Goal: Task Accomplishment & Management: Complete application form

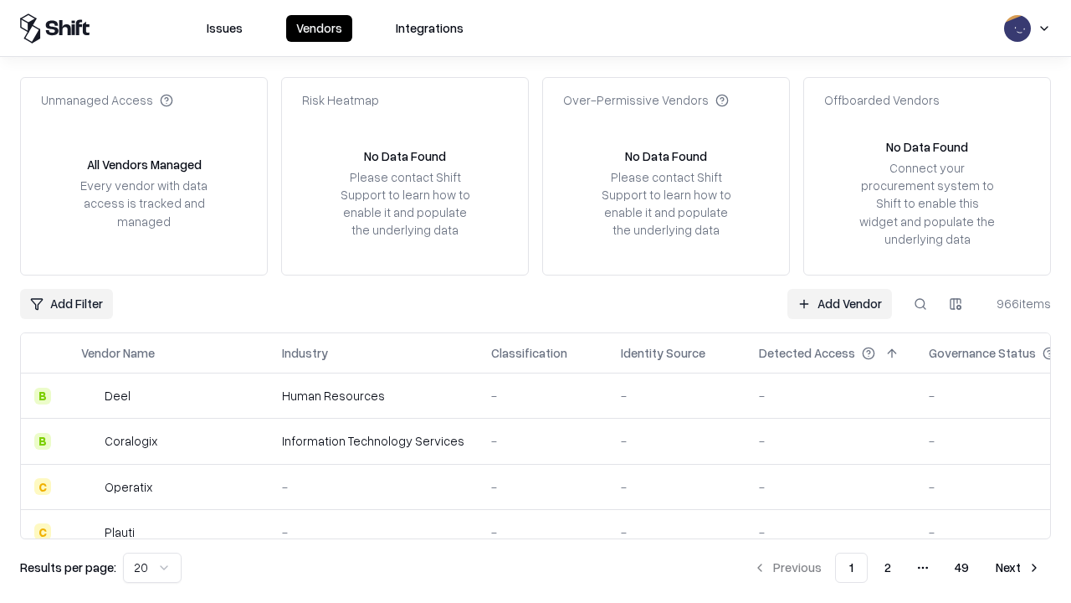
click at [839, 303] on link "Add Vendor" at bounding box center [840, 304] width 105 height 30
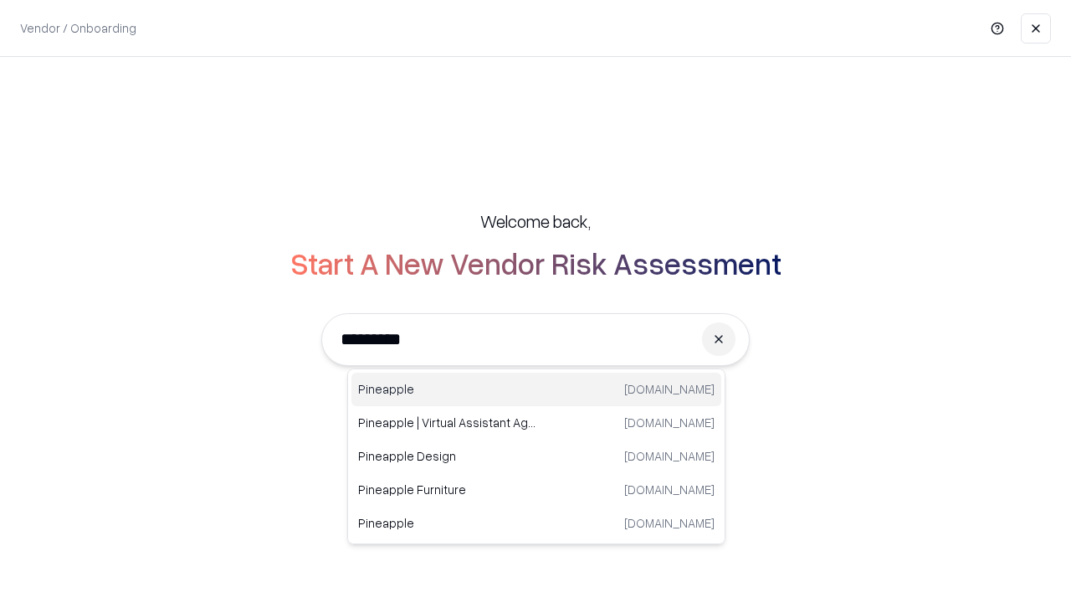
click at [536, 389] on div "Pineapple [DOMAIN_NAME]" at bounding box center [537, 388] width 370 height 33
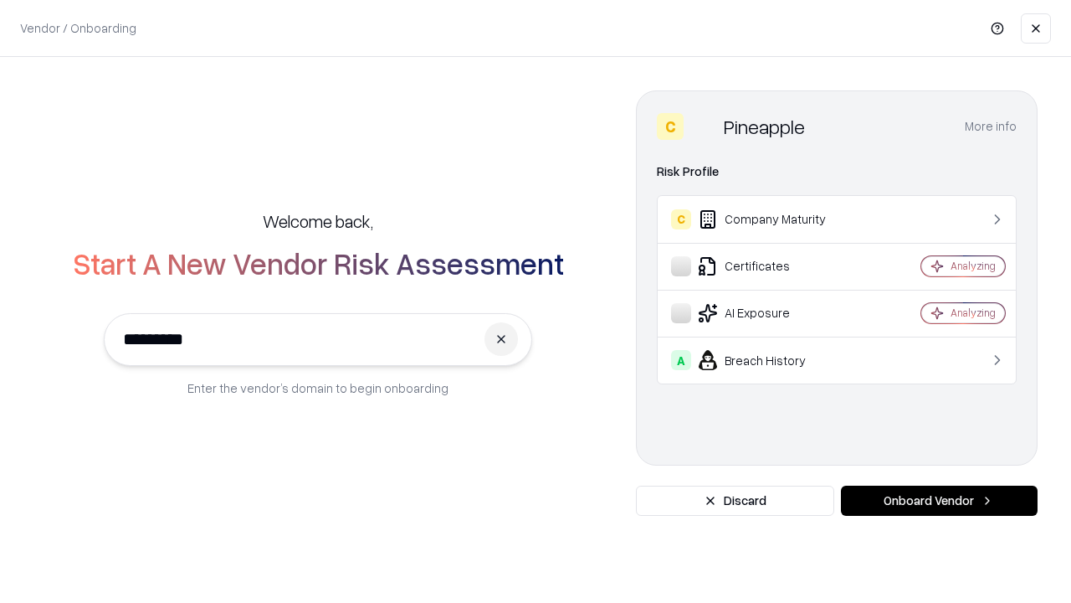
type input "*********"
click at [939, 500] on button "Onboard Vendor" at bounding box center [939, 500] width 197 height 30
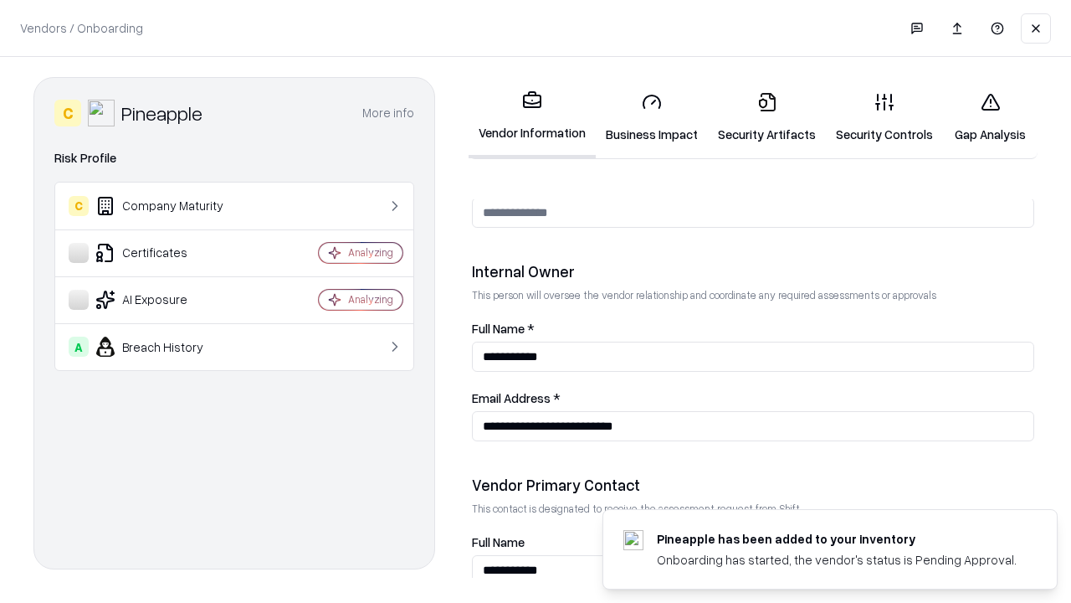
scroll to position [867, 0]
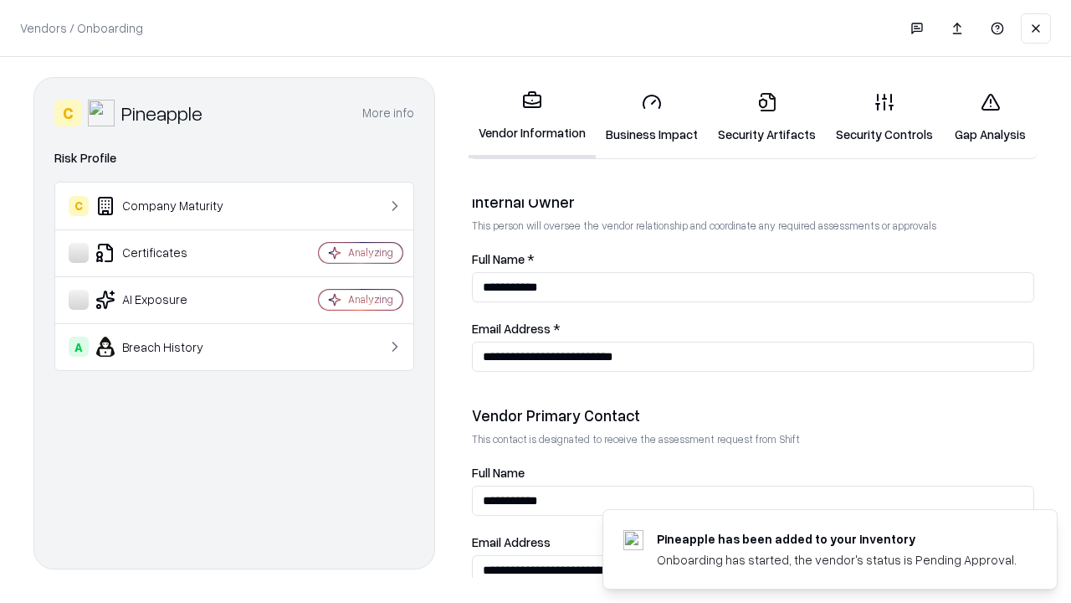
click at [652, 117] on link "Business Impact" at bounding box center [652, 118] width 112 height 78
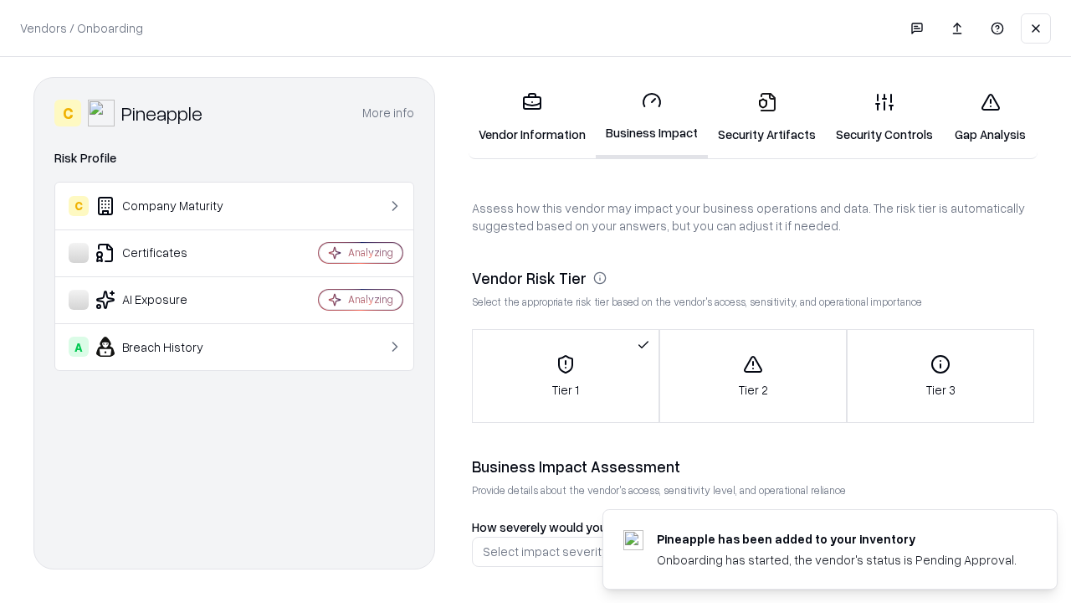
click at [990, 117] on link "Gap Analysis" at bounding box center [990, 118] width 95 height 78
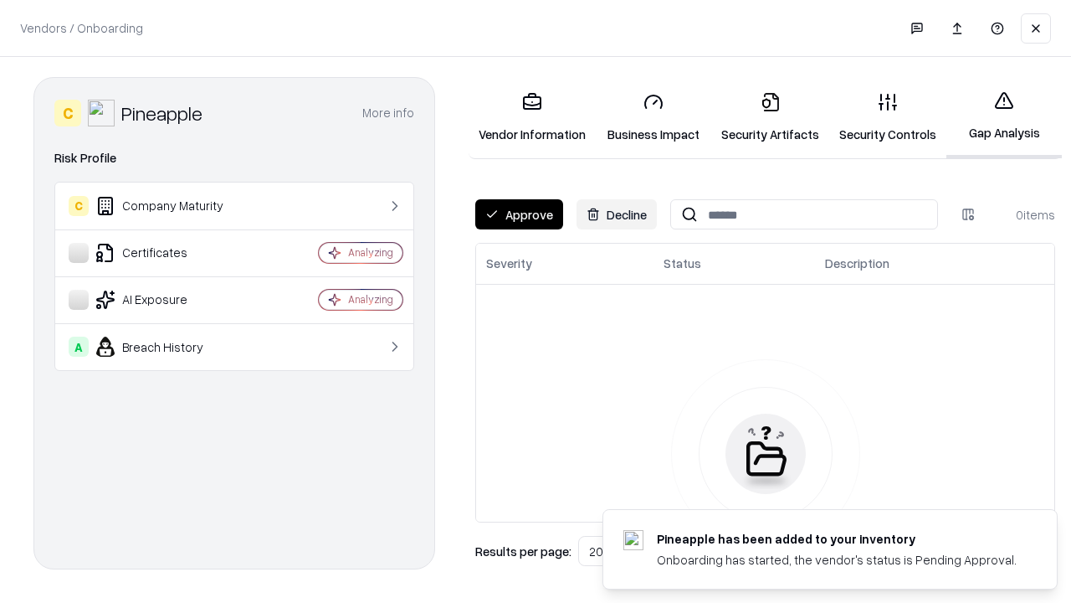
click at [519, 214] on button "Approve" at bounding box center [519, 214] width 88 height 30
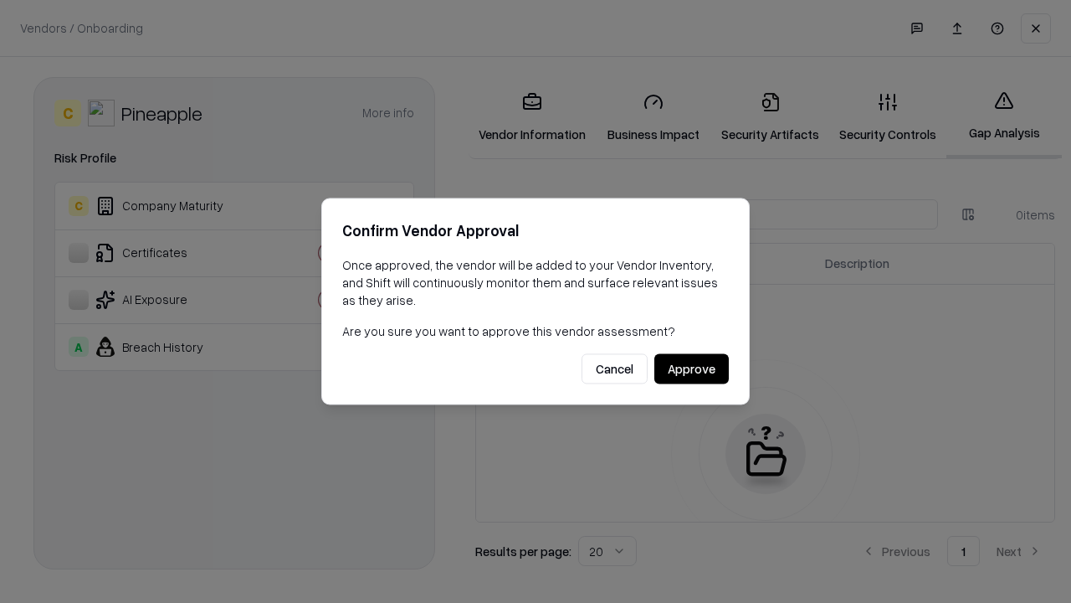
click at [691, 368] on button "Approve" at bounding box center [691, 369] width 74 height 30
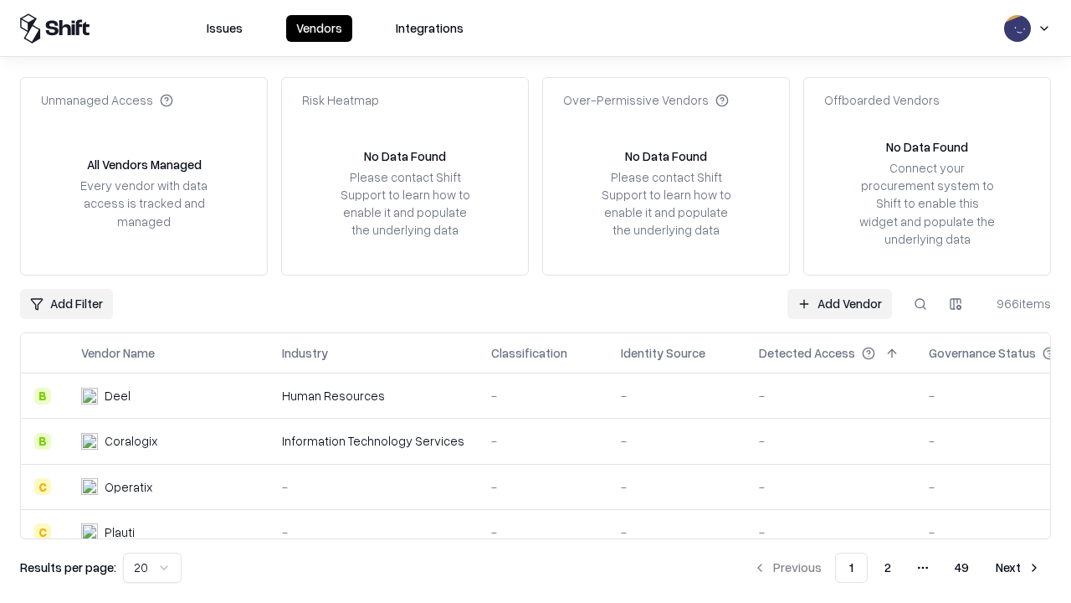
type input "*********"
click at [839, 303] on link "Add Vendor" at bounding box center [840, 304] width 105 height 30
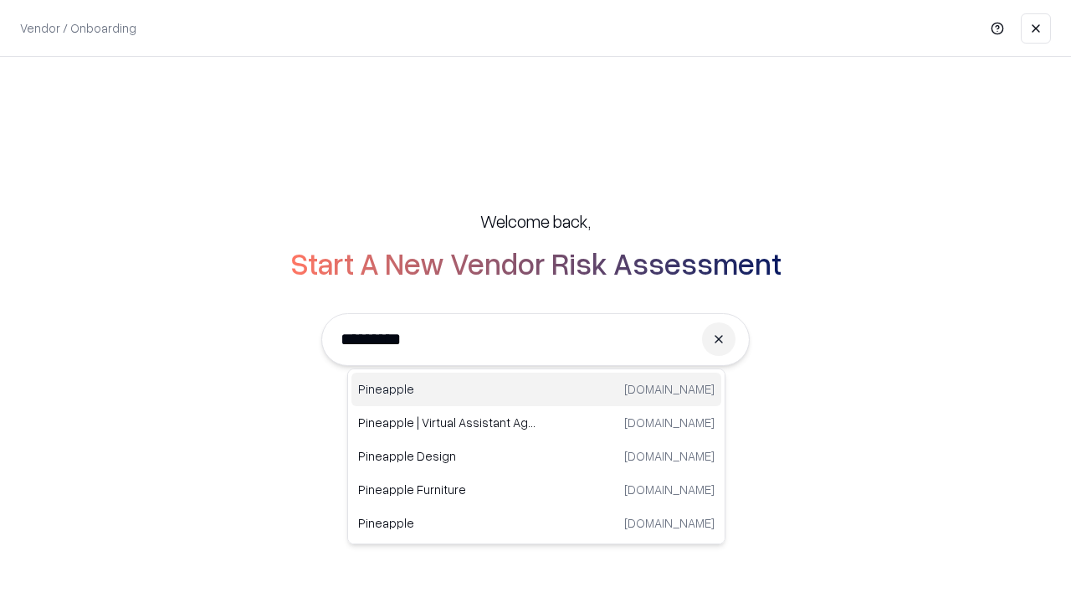
click at [536, 389] on div "Pineapple [DOMAIN_NAME]" at bounding box center [537, 388] width 370 height 33
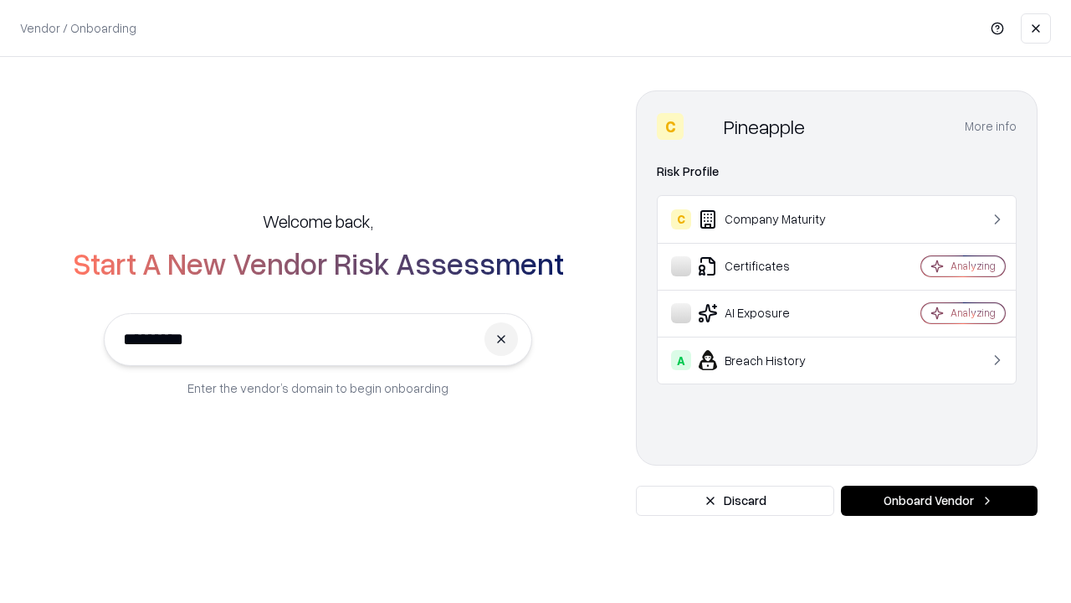
type input "*********"
click at [939, 500] on button "Onboard Vendor" at bounding box center [939, 500] width 197 height 30
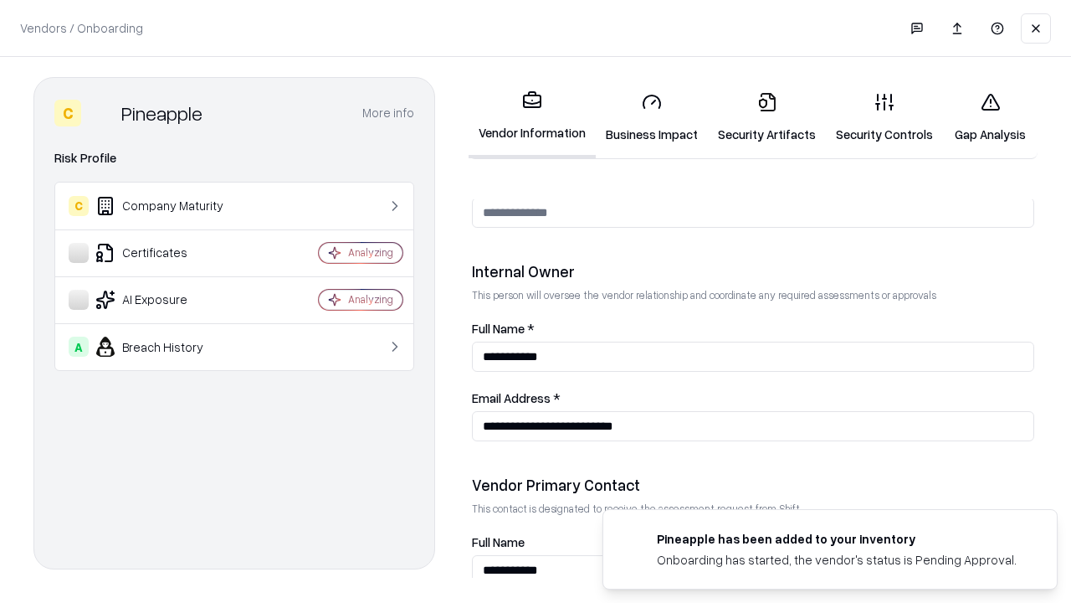
scroll to position [867, 0]
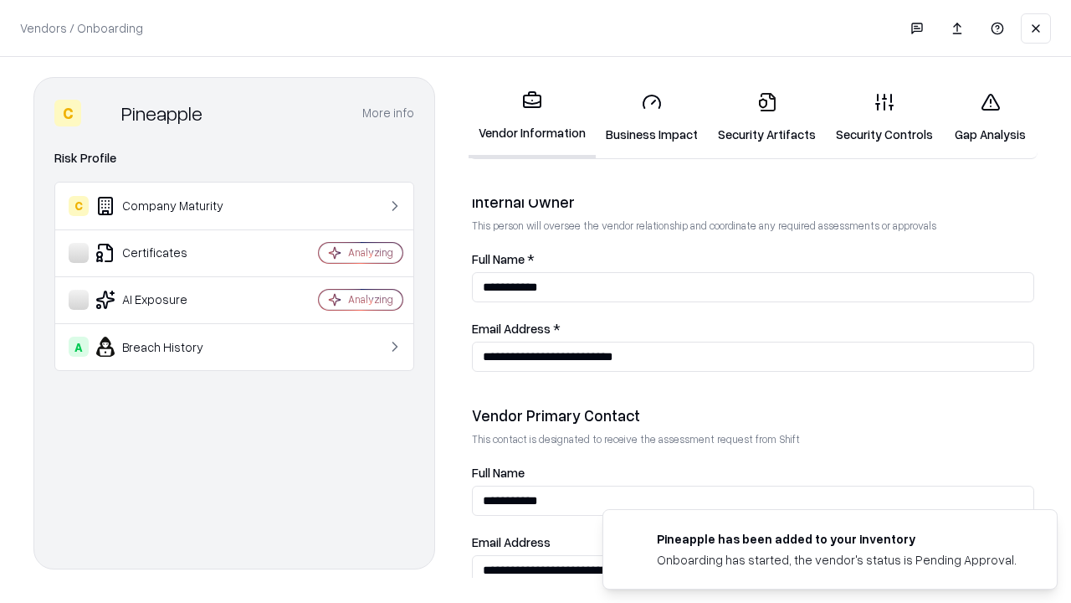
click at [990, 117] on link "Gap Analysis" at bounding box center [990, 118] width 95 height 78
